Goal: Transaction & Acquisition: Purchase product/service

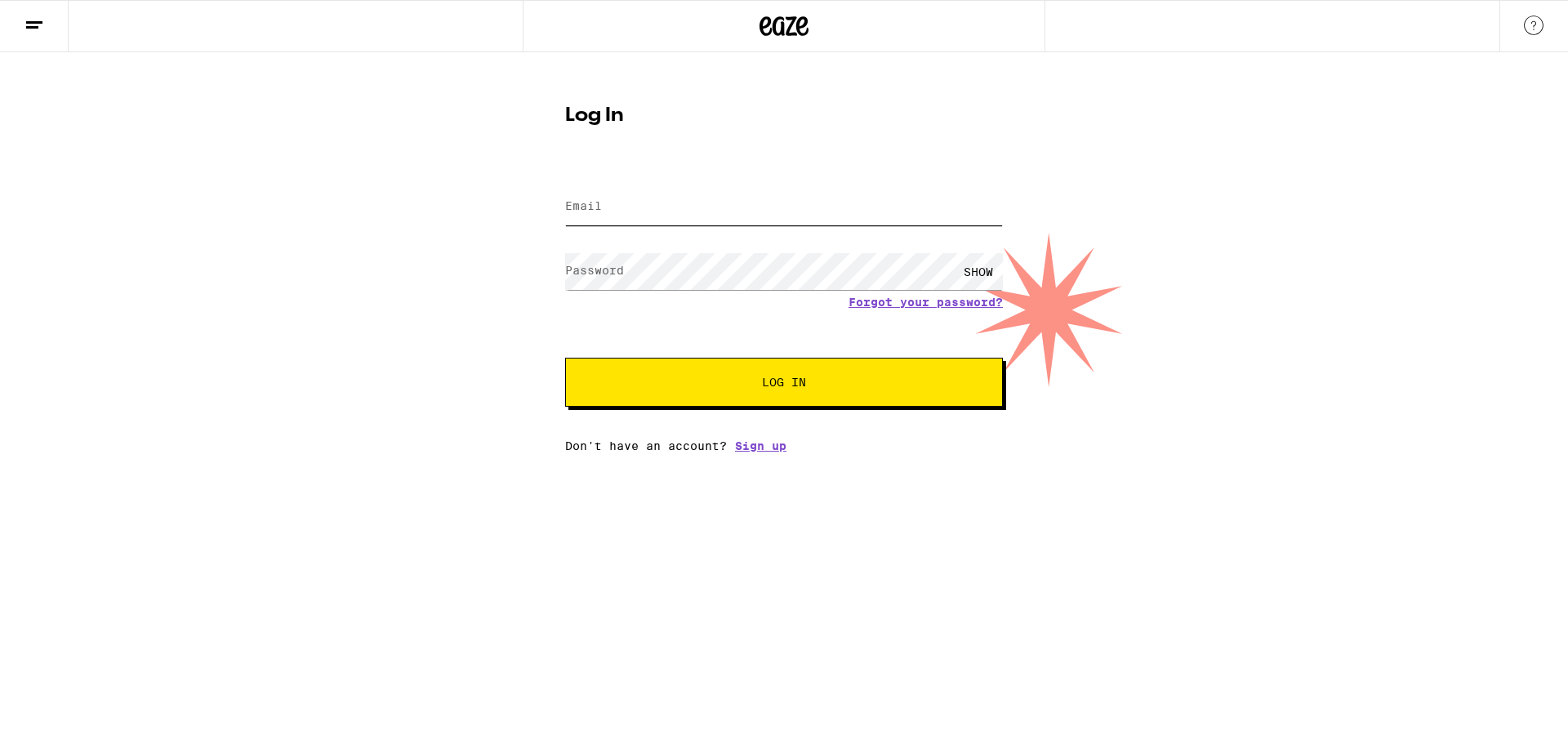
click at [654, 209] on input "Email" at bounding box center [784, 207] width 438 height 37
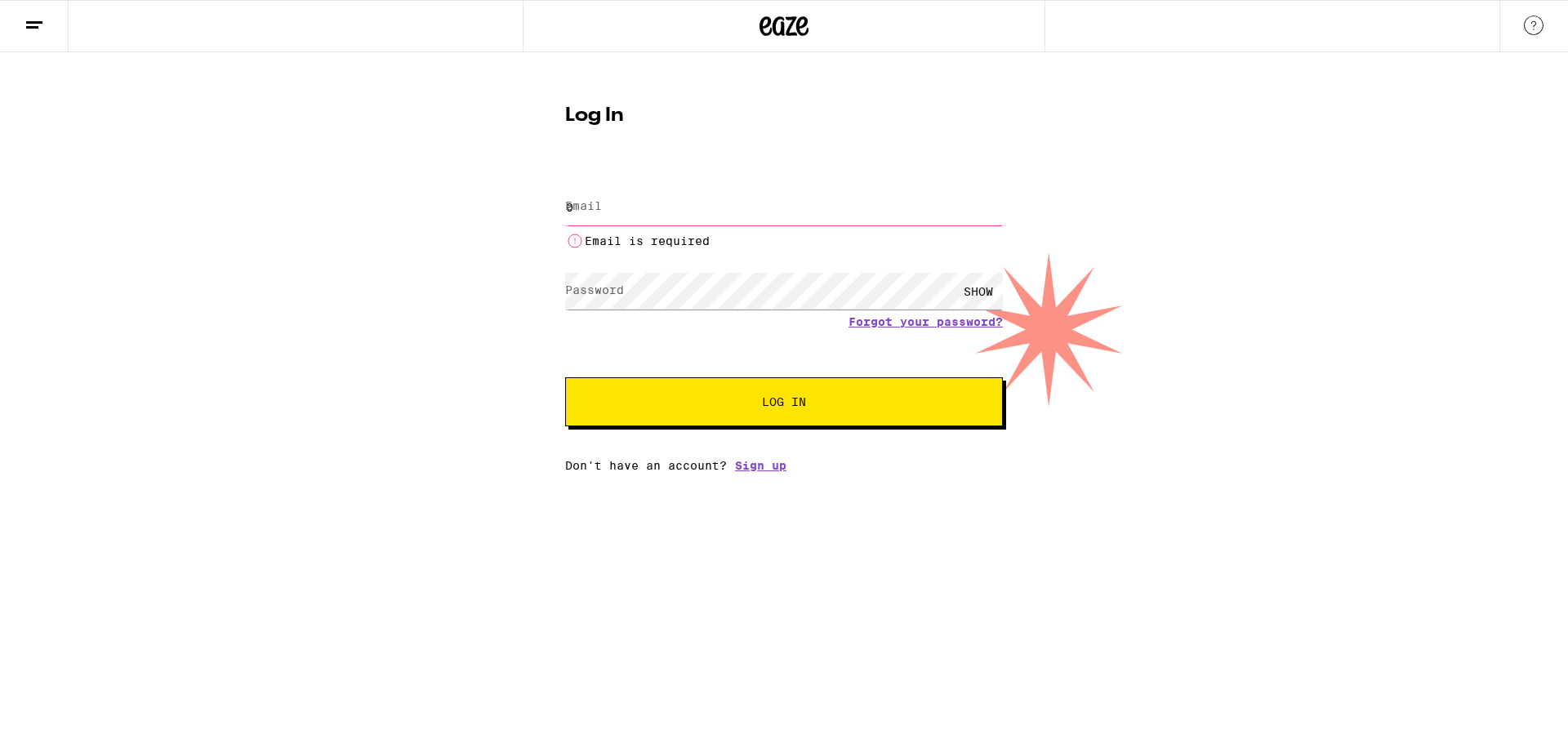
type input "[EMAIL_ADDRESS][DOMAIN_NAME]"
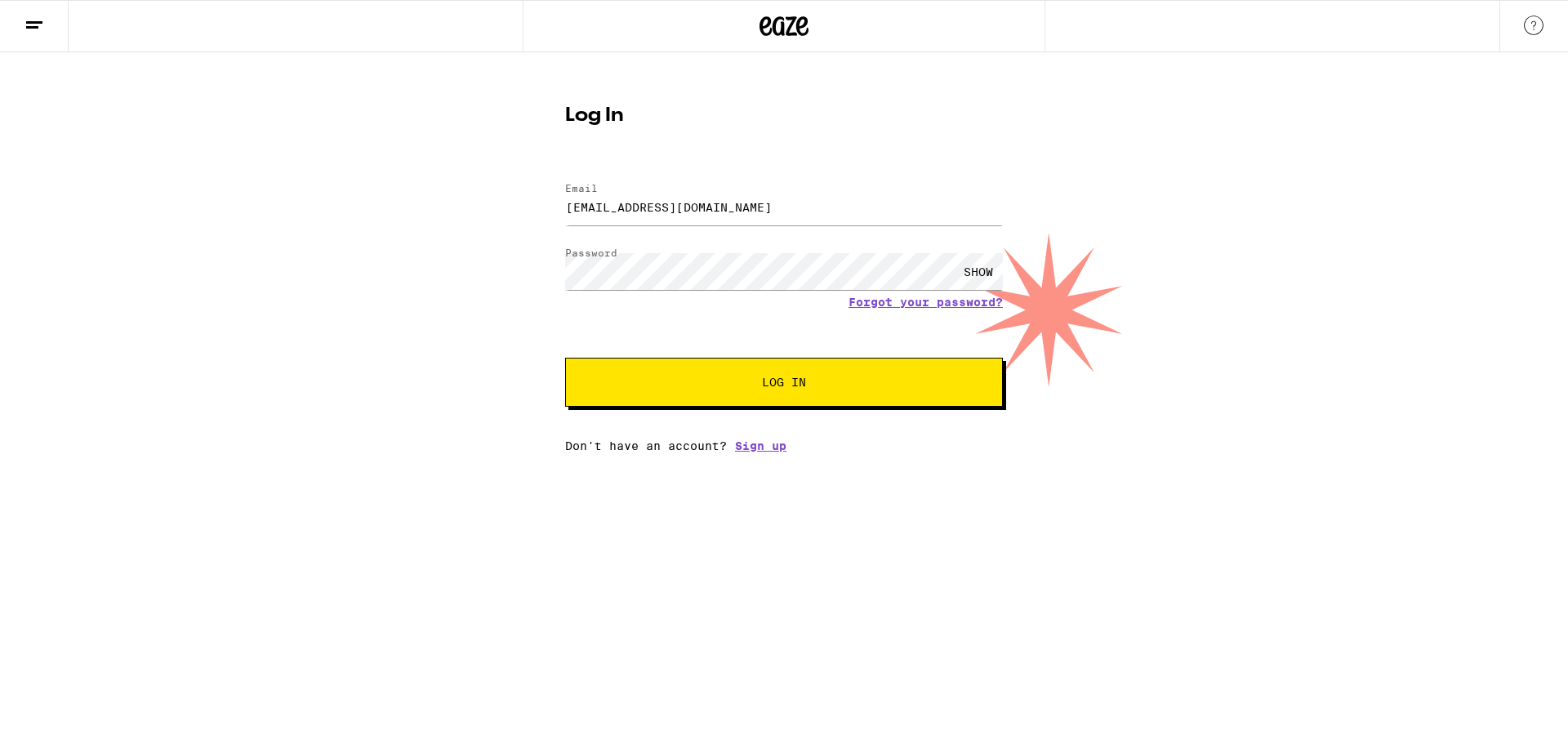
click at [733, 398] on button "Log In" at bounding box center [784, 382] width 438 height 49
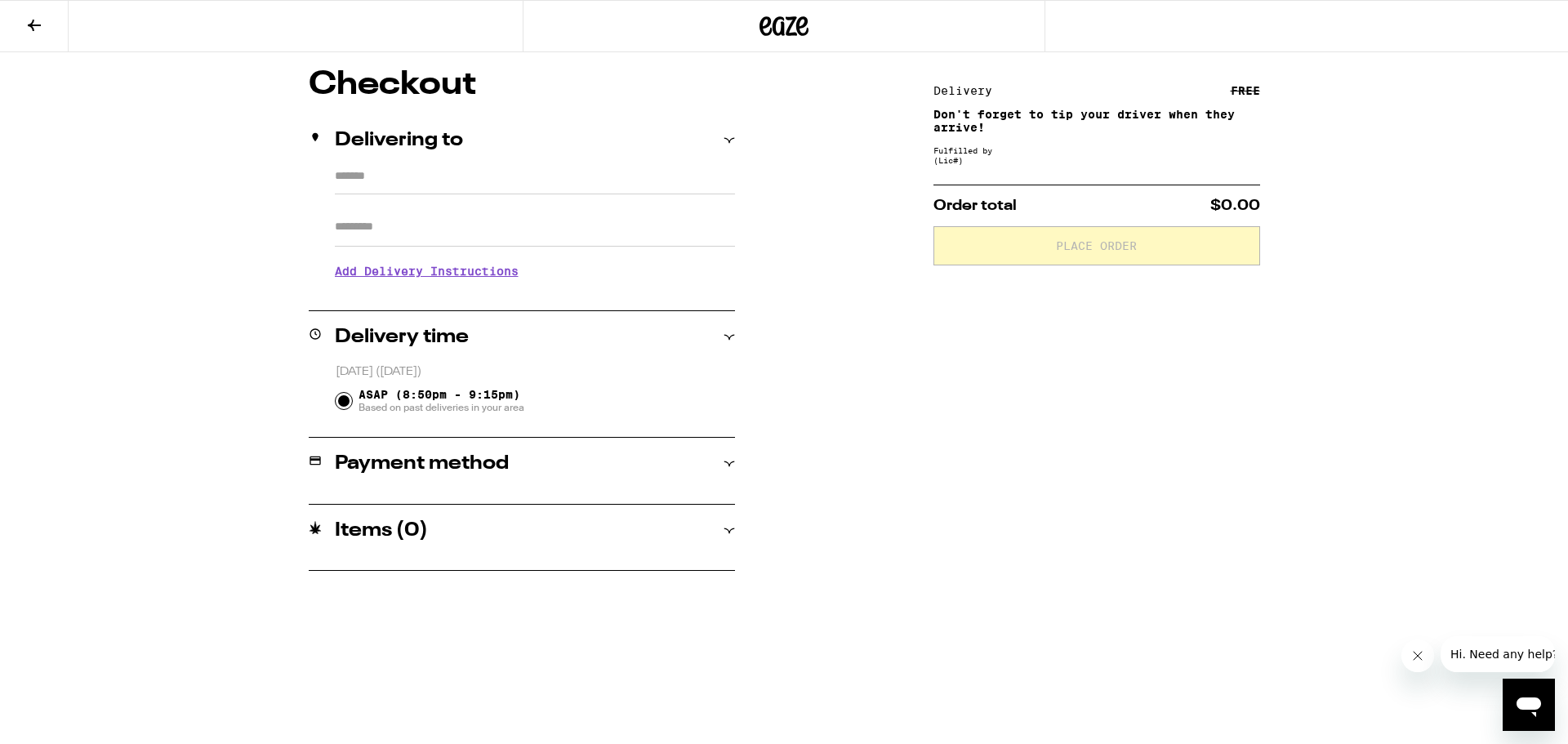
click at [34, 35] on button at bounding box center [34, 26] width 68 height 52
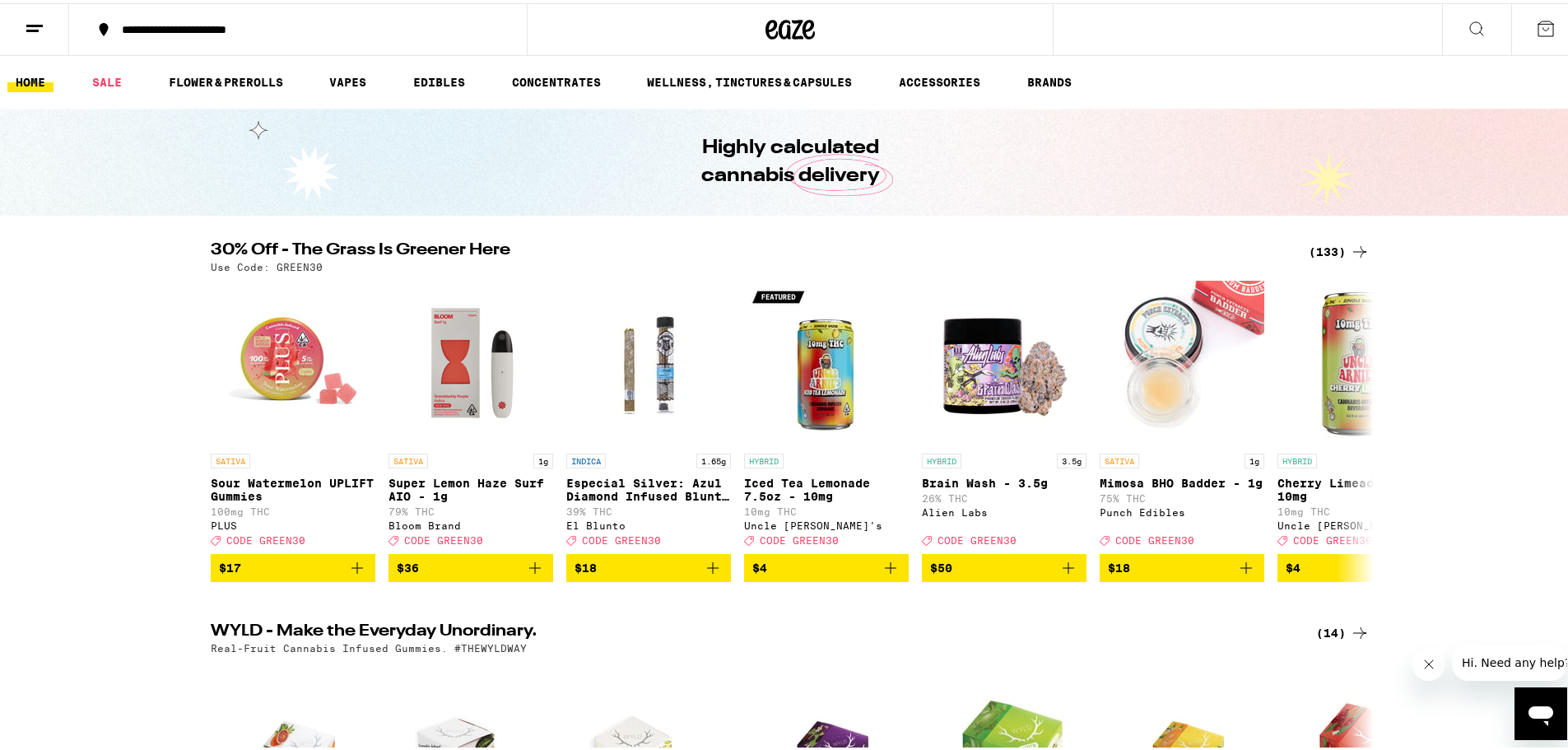
click at [131, 16] on button "**********" at bounding box center [298, 27] width 457 height 49
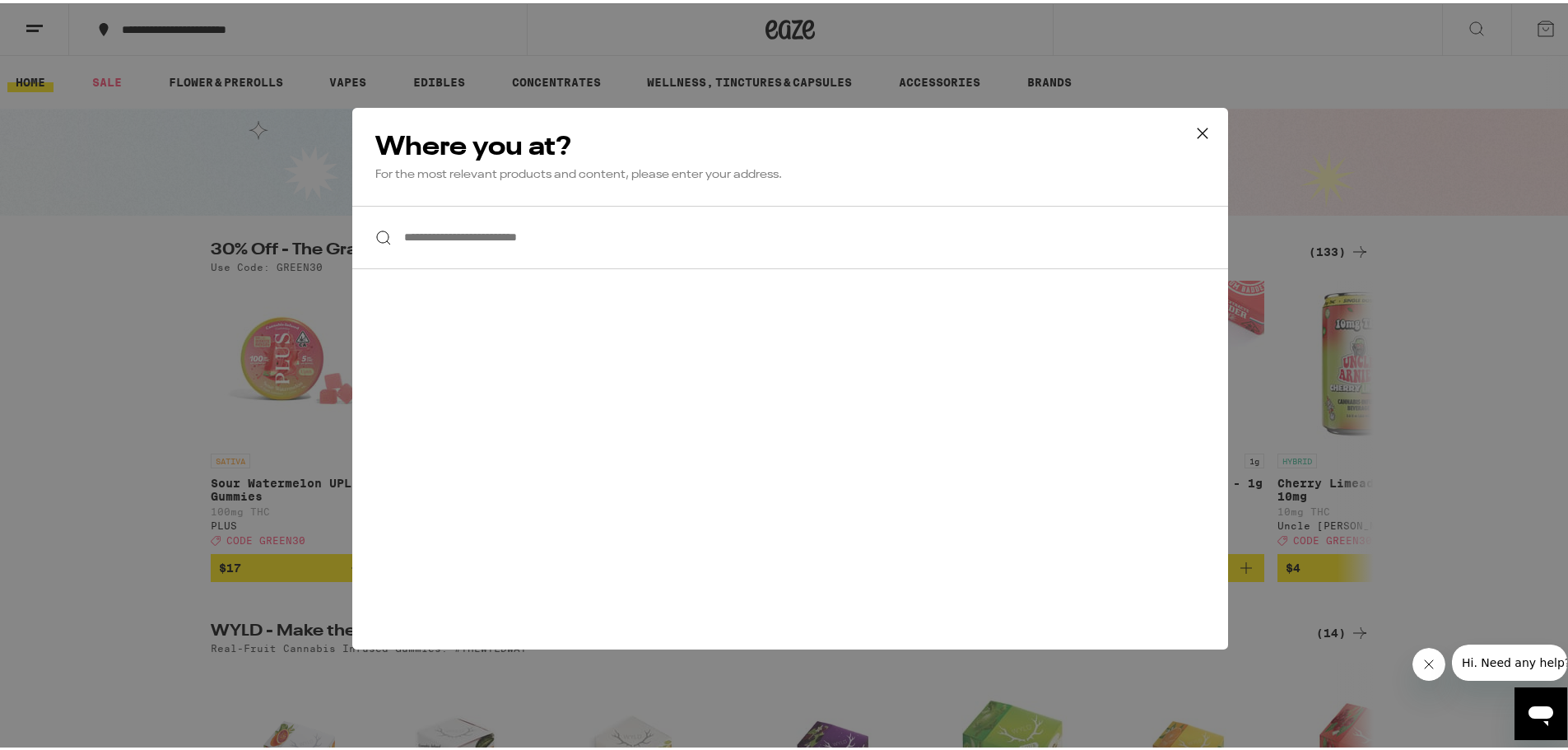
click at [629, 249] on input "**********" at bounding box center [790, 234] width 876 height 64
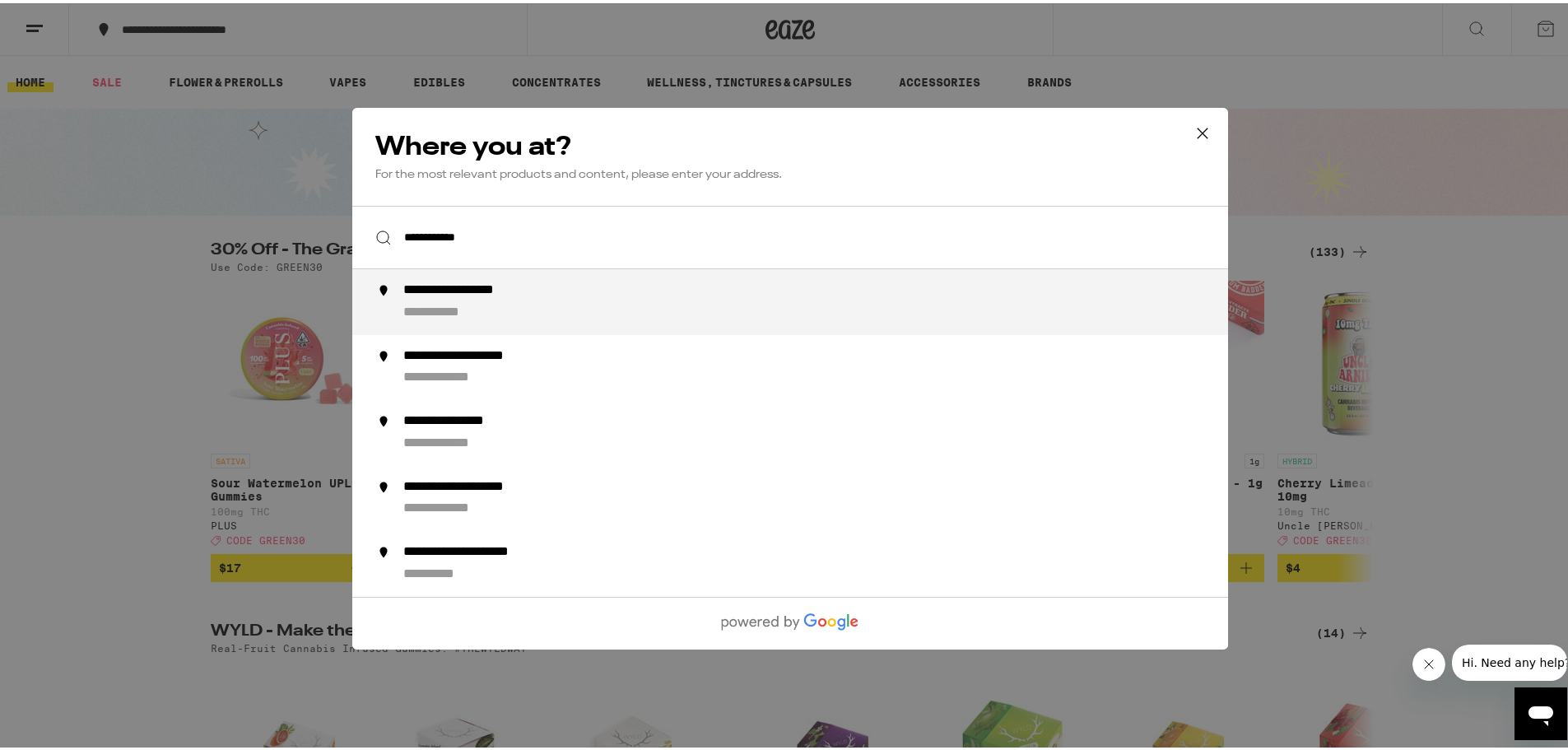
type input "**********"
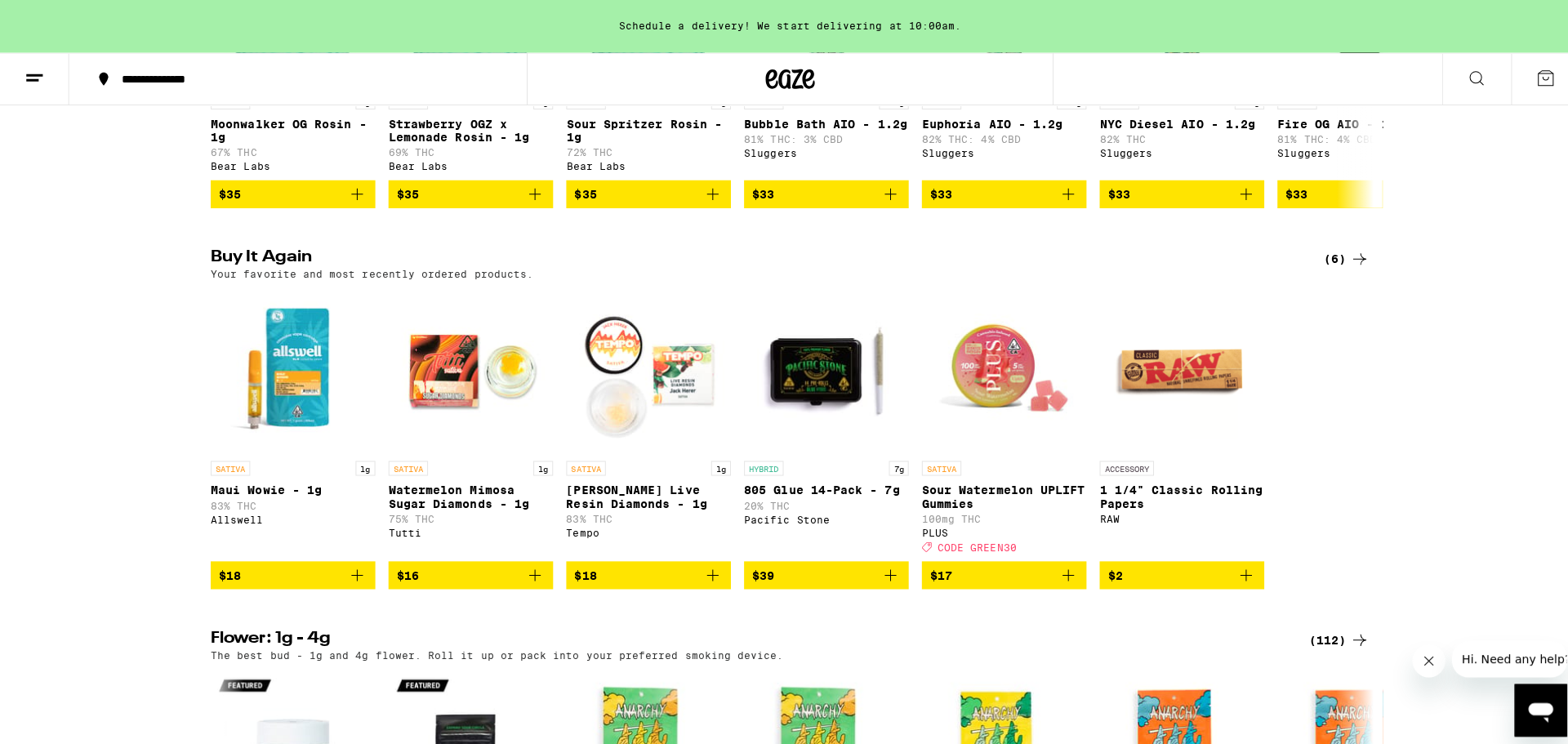
scroll to position [1634, 0]
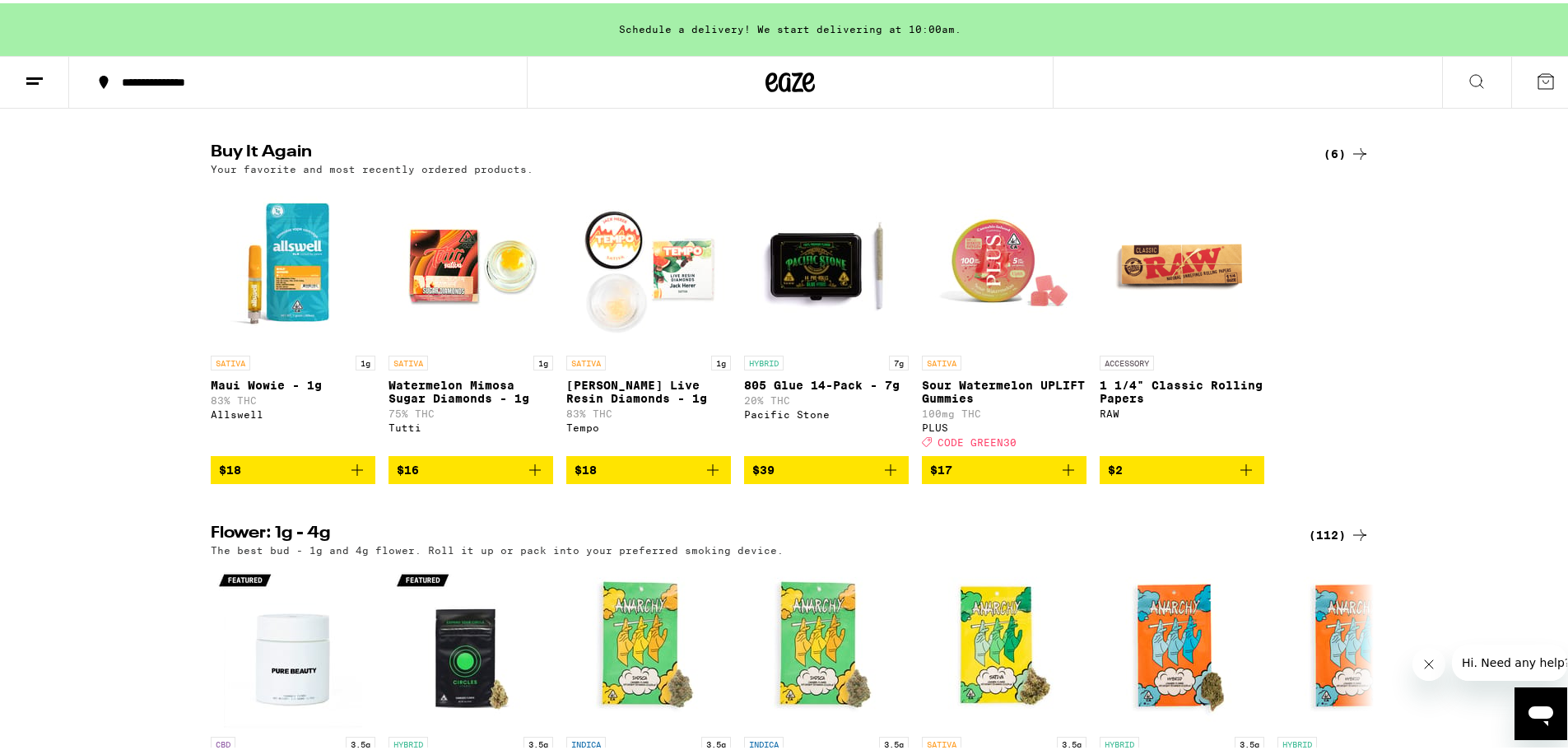
click at [530, 473] on icon "Add to bag" at bounding box center [535, 466] width 11 height 11
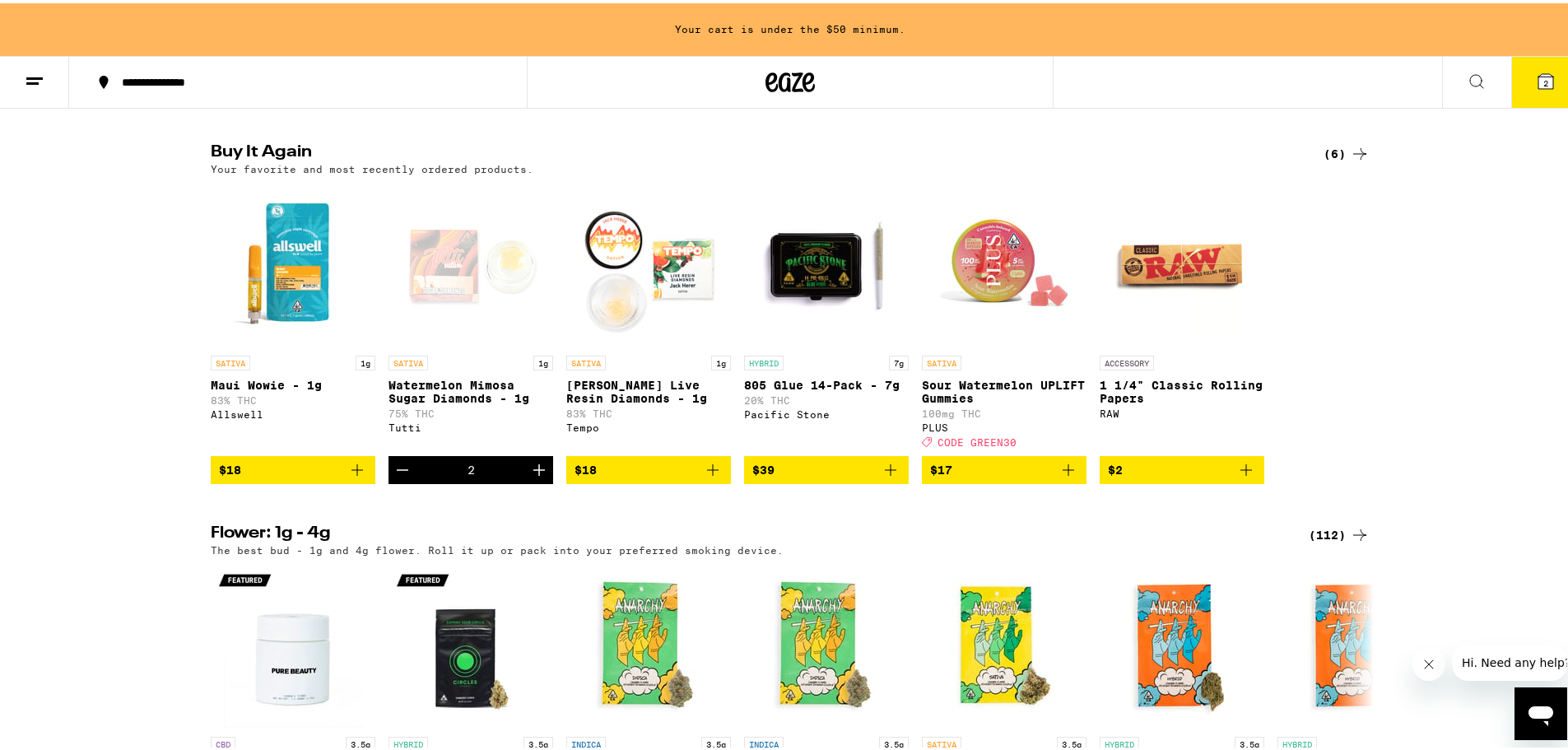
click at [530, 477] on icon "Increment" at bounding box center [539, 466] width 19 height 19
click at [539, 477] on icon "Increment" at bounding box center [539, 466] width 19 height 19
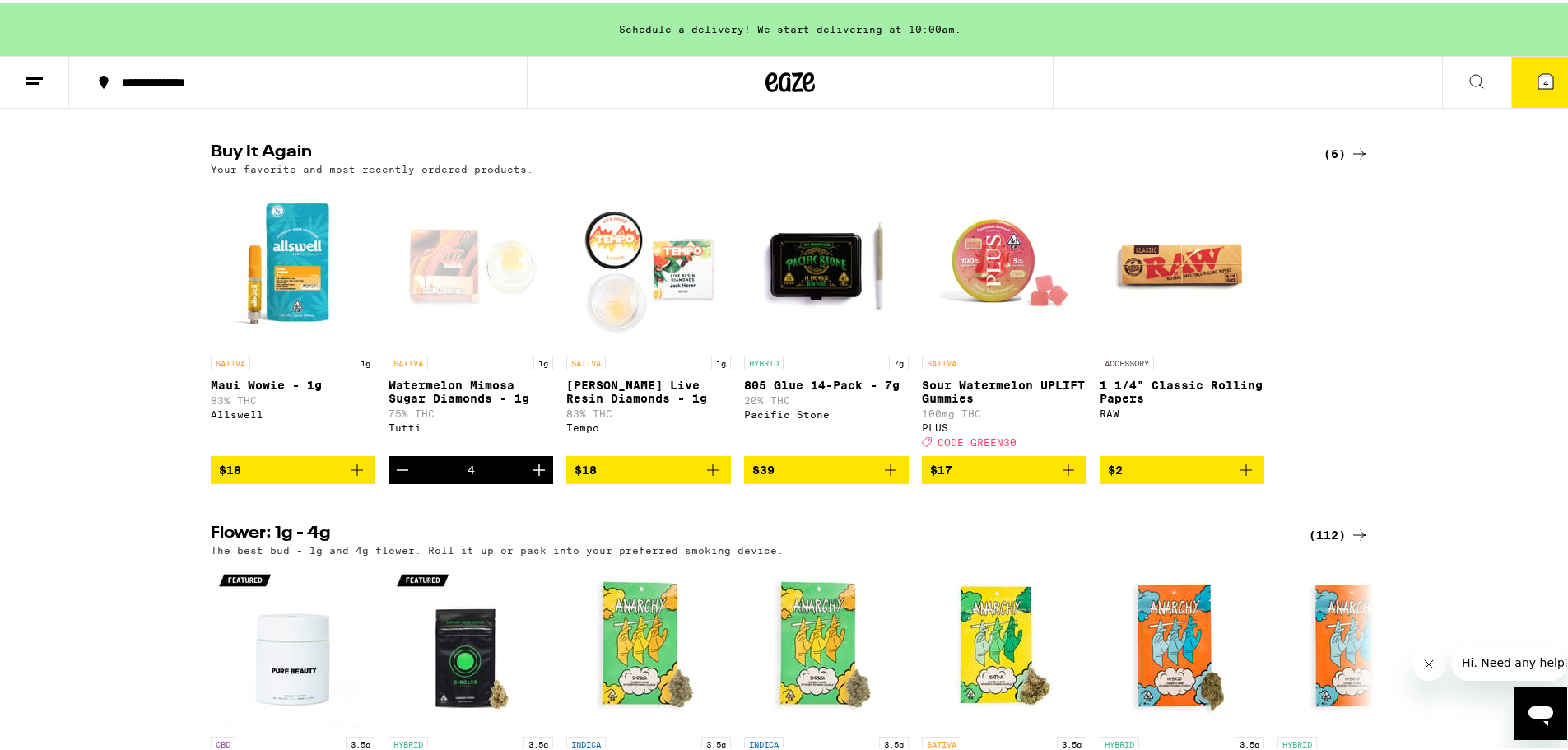
click at [366, 481] on button "$18" at bounding box center [293, 467] width 164 height 28
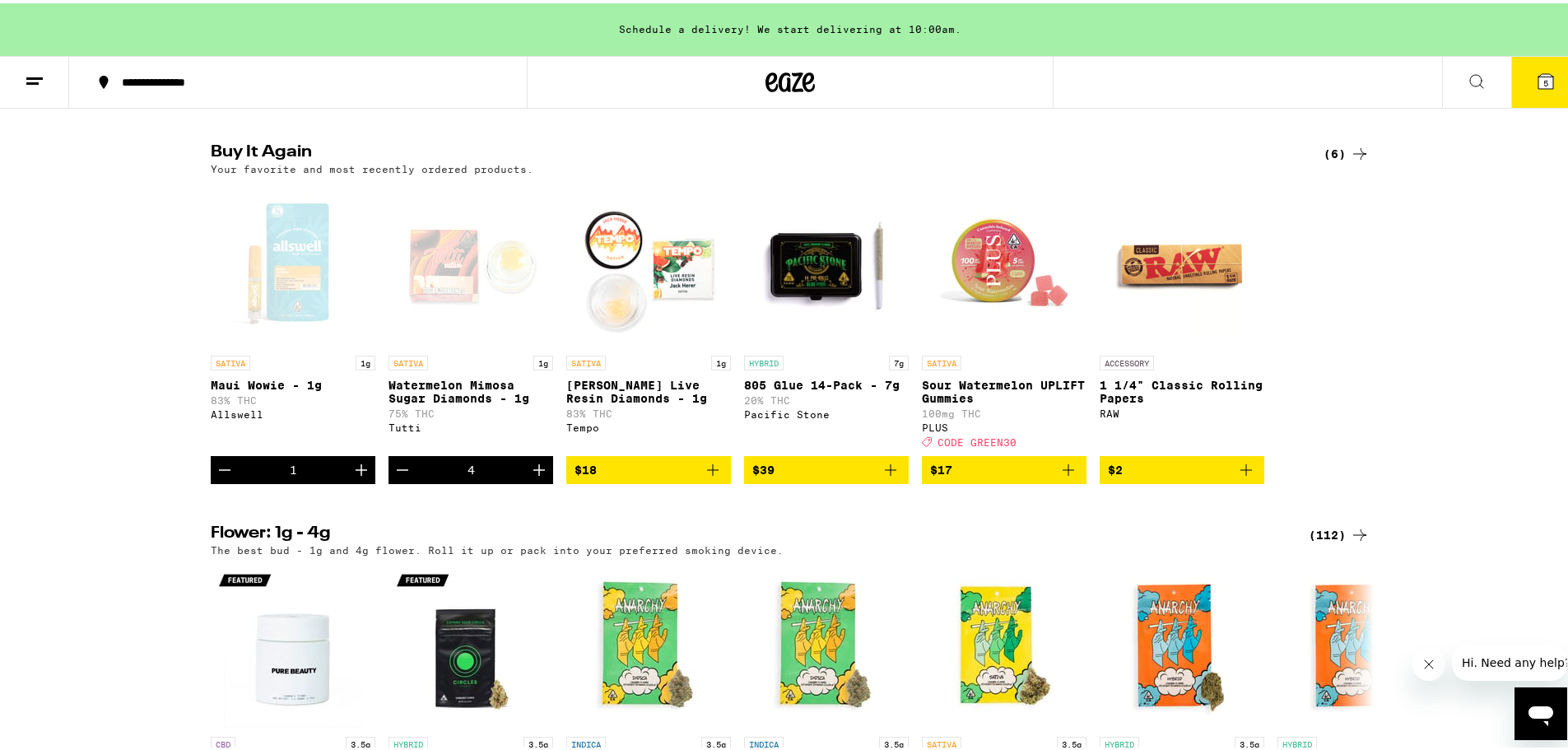
click at [359, 477] on icon "Increment" at bounding box center [361, 466] width 19 height 19
click at [358, 473] on icon "Increment" at bounding box center [361, 466] width 11 height 11
click at [1516, 87] on button "8" at bounding box center [1546, 80] width 69 height 51
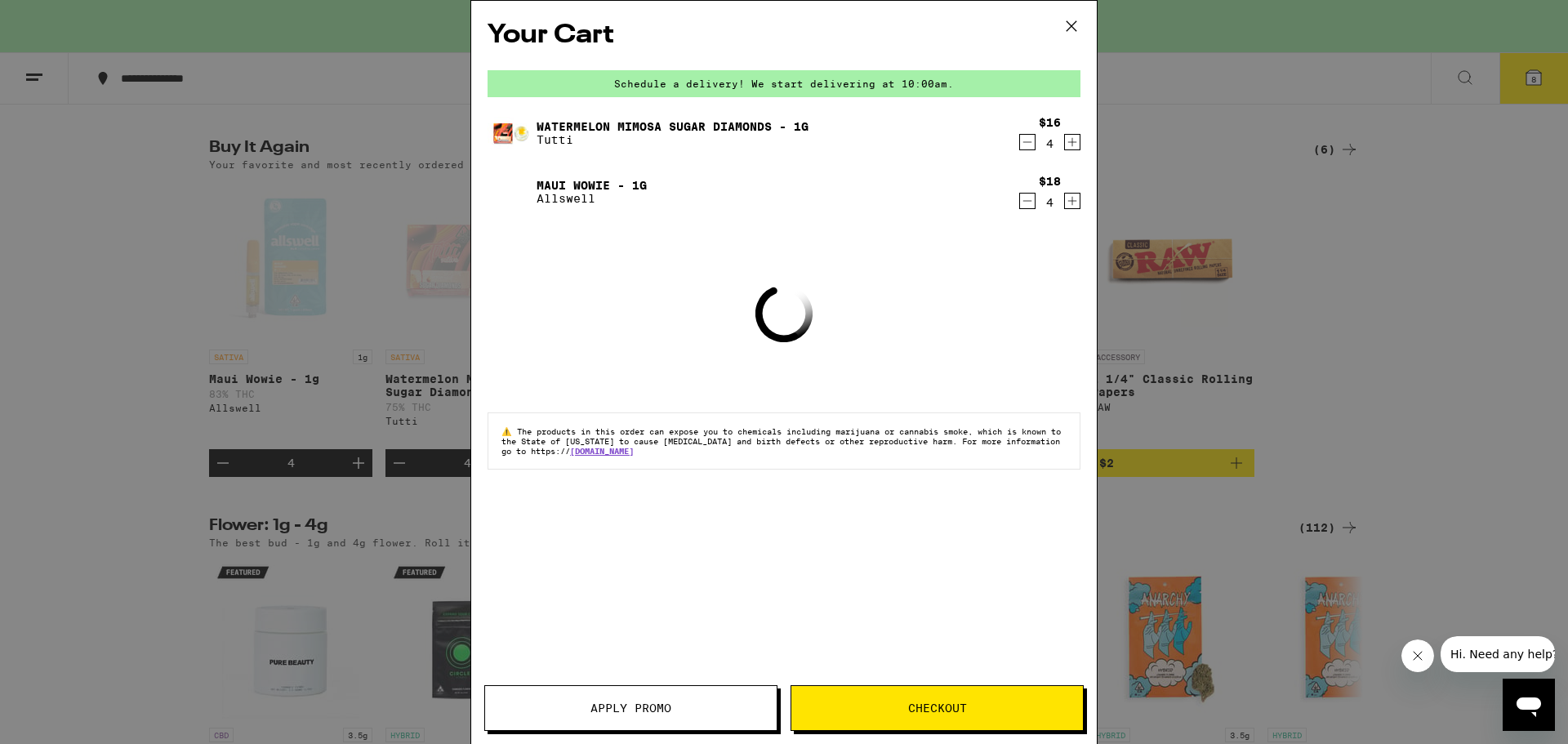
click at [957, 716] on button "Checkout" at bounding box center [937, 708] width 293 height 46
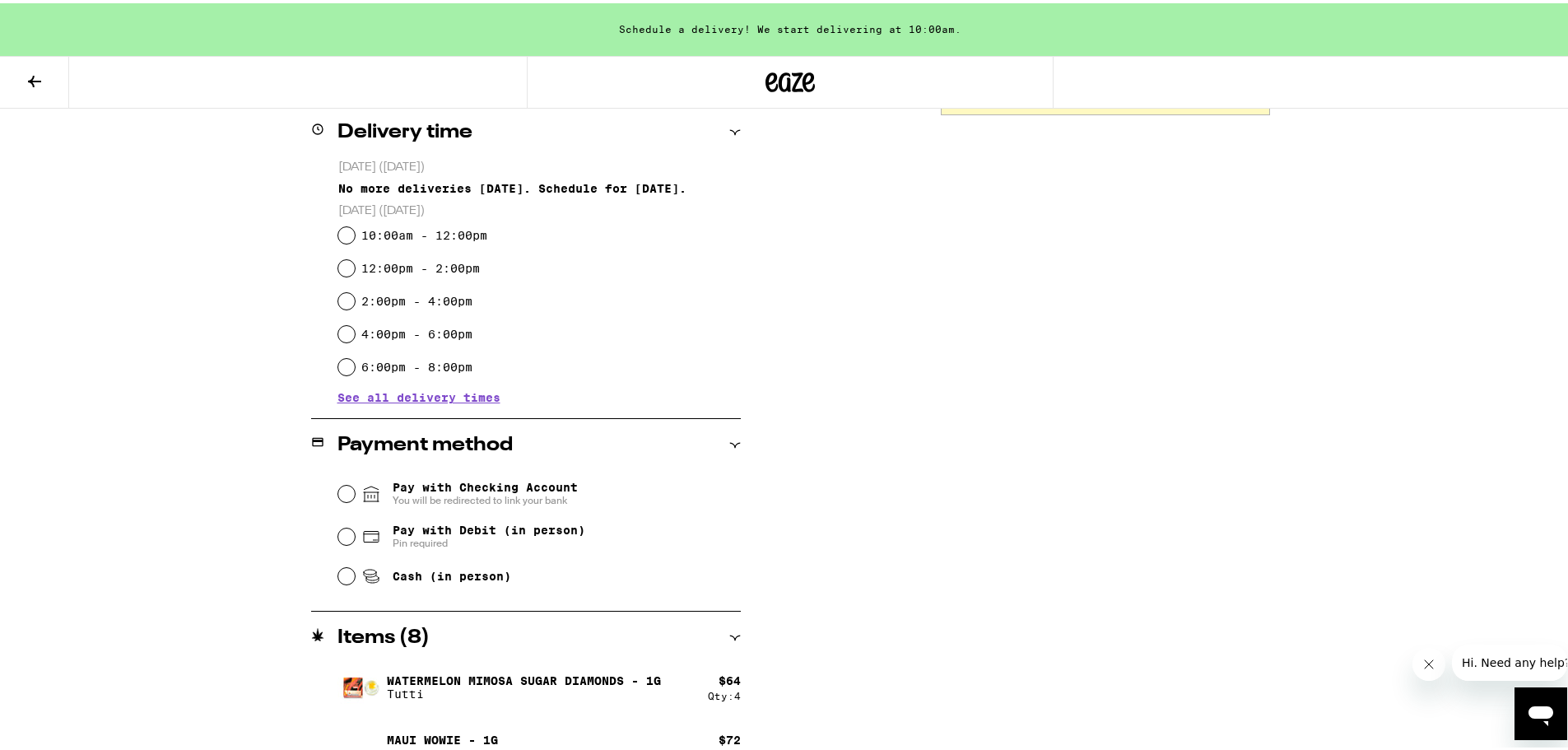
scroll to position [412, 0]
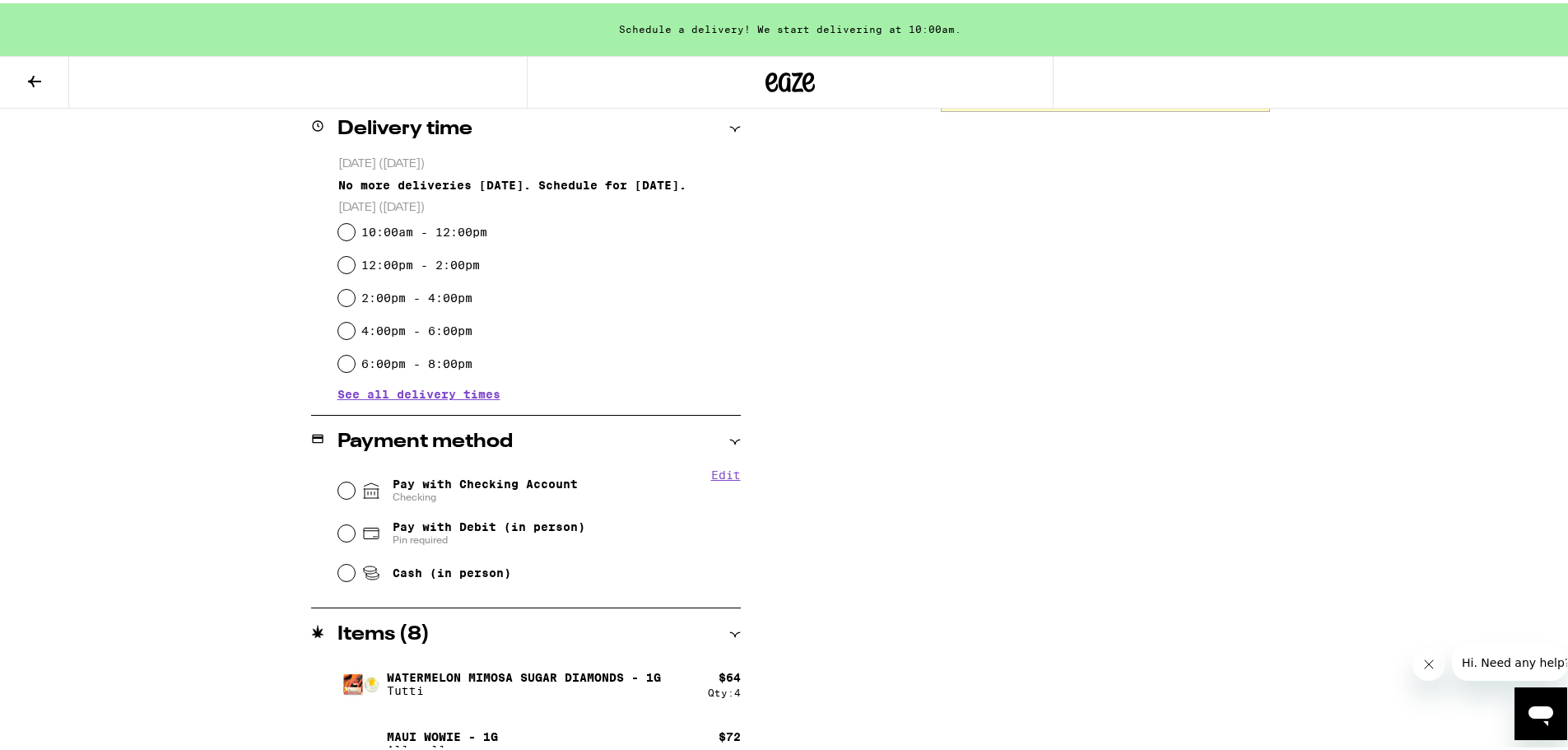
click at [470, 233] on label "10:00am - 12:00pm" at bounding box center [424, 229] width 126 height 13
click at [355, 233] on input "10:00am - 12:00pm" at bounding box center [346, 229] width 17 height 17
radio input "true"
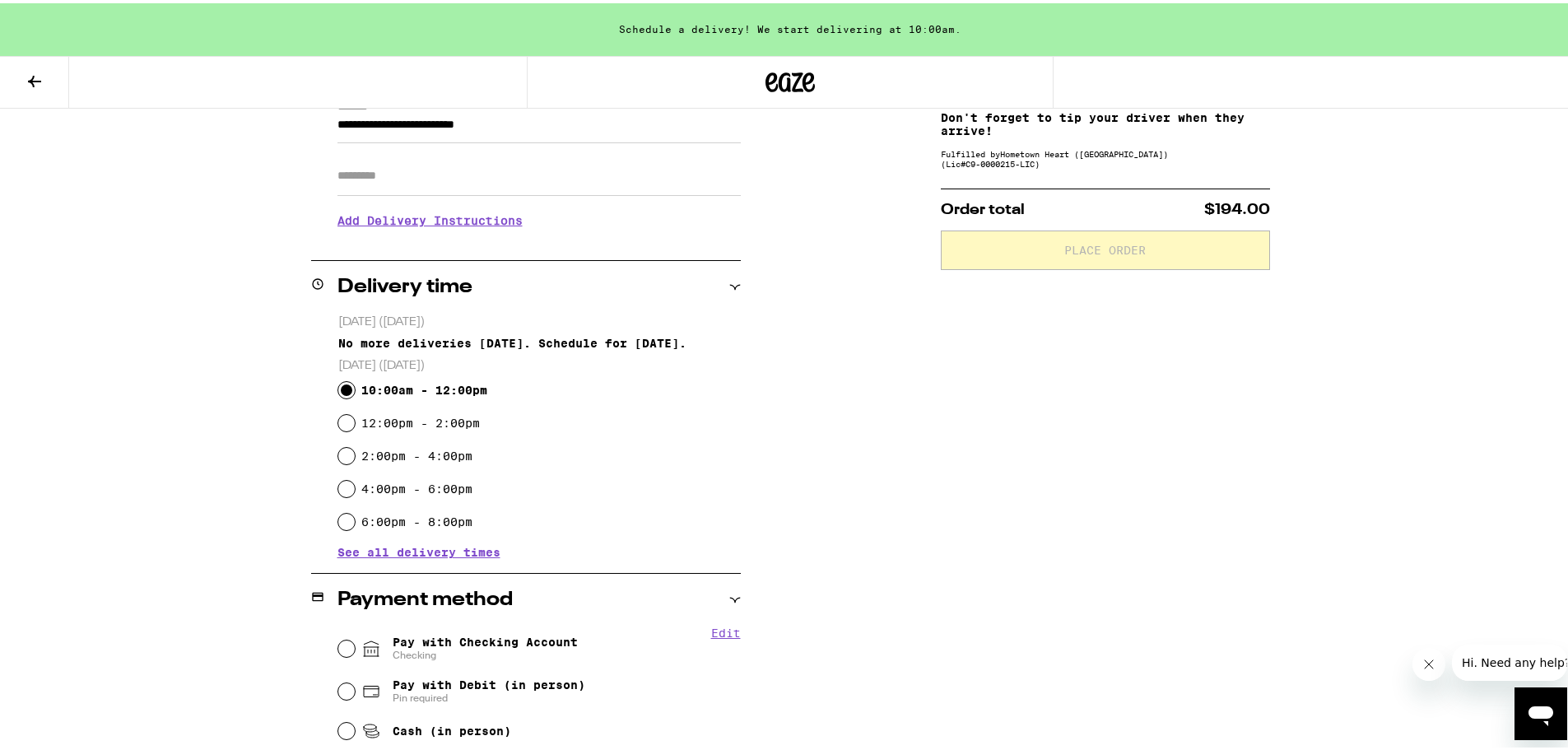
scroll to position [0, 0]
